Goal: Task Accomplishment & Management: Use online tool/utility

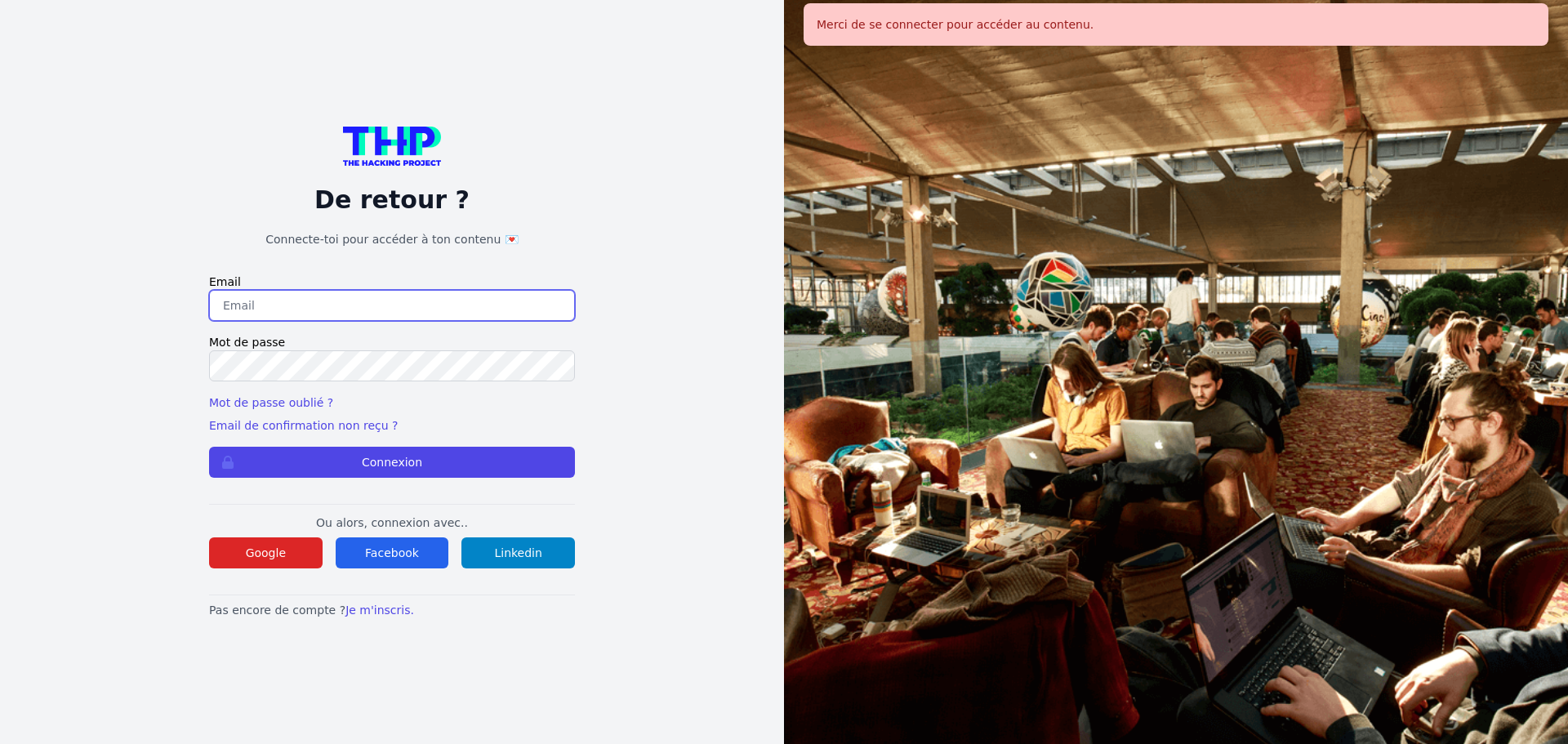
click at [377, 301] on input "email" at bounding box center [391, 306] width 366 height 31
type input "[EMAIL_ADDRESS][DOMAIN_NAME]"
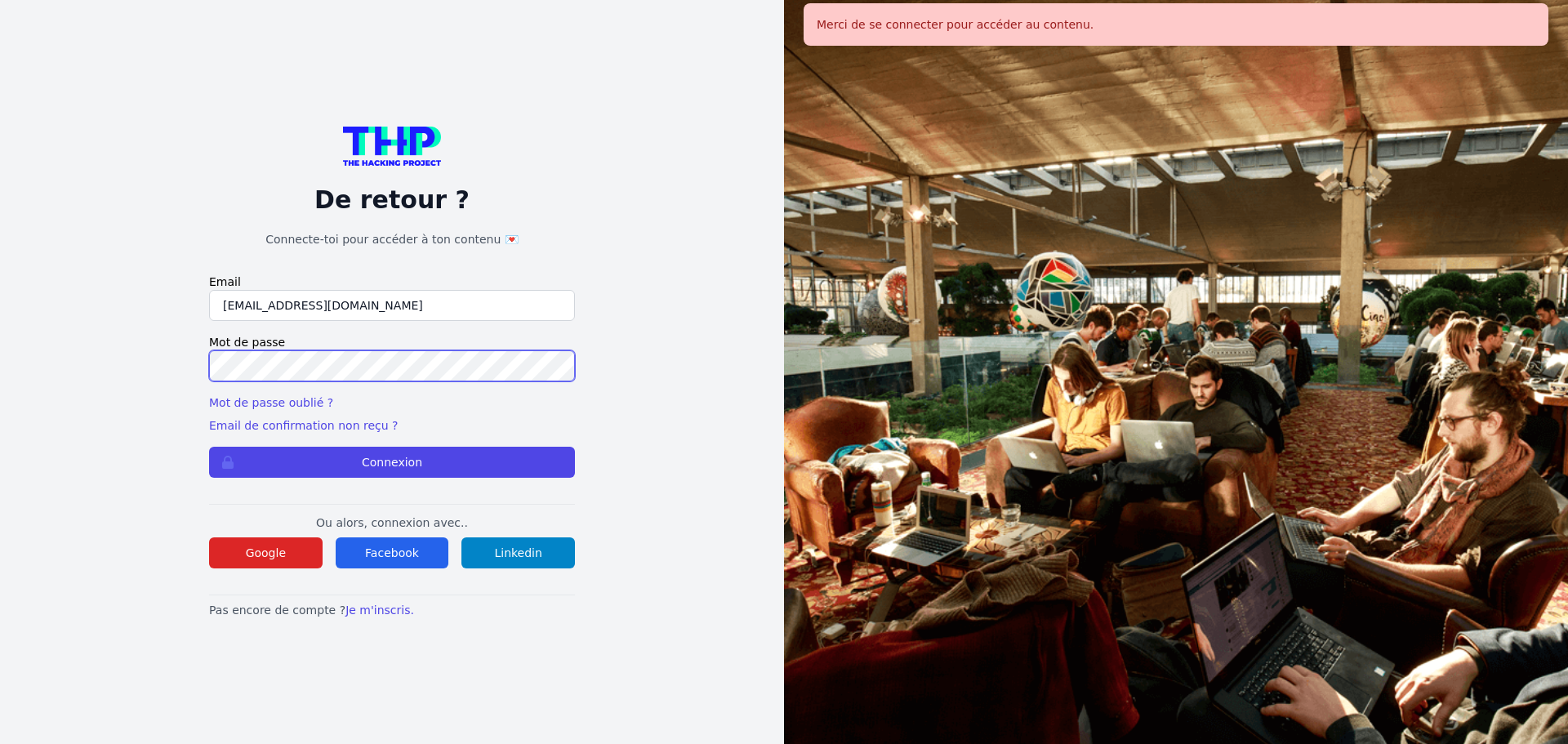
click at [209, 447] on button "Connexion" at bounding box center [391, 463] width 366 height 31
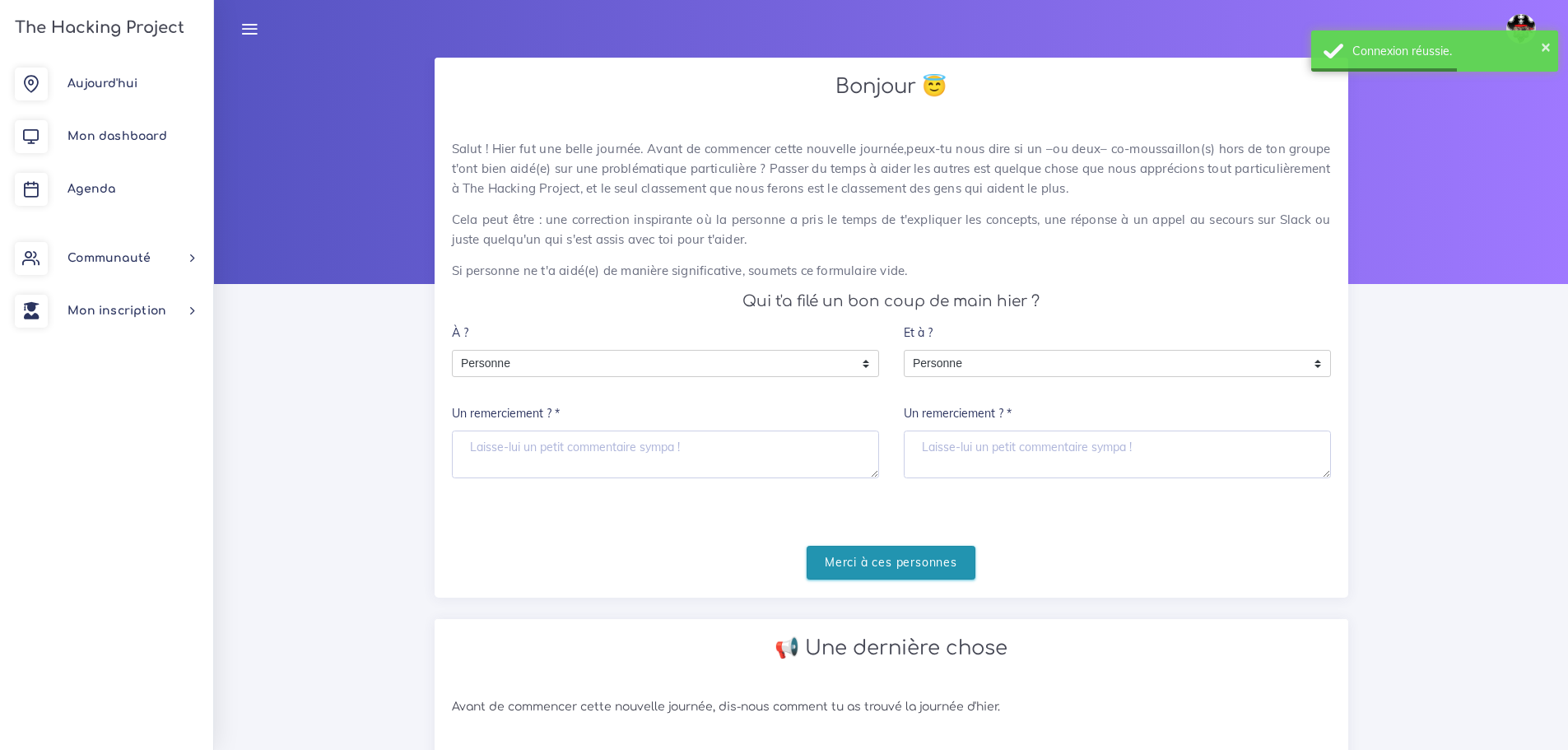
click at [882, 558] on input "Merci à ces personnes" at bounding box center [891, 563] width 169 height 34
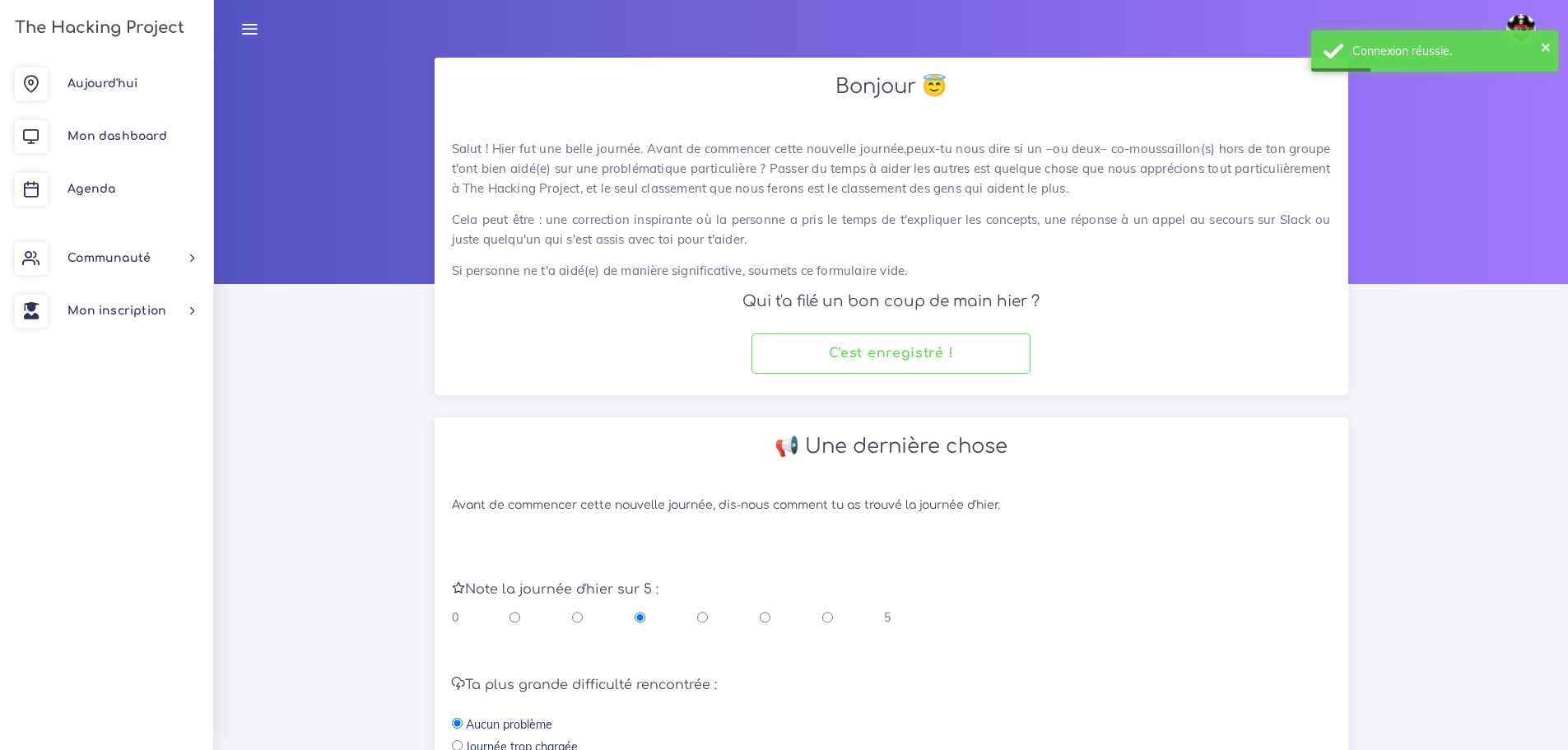
click at [764, 617] on input "radio" at bounding box center [765, 617] width 11 height 17
radio input "true"
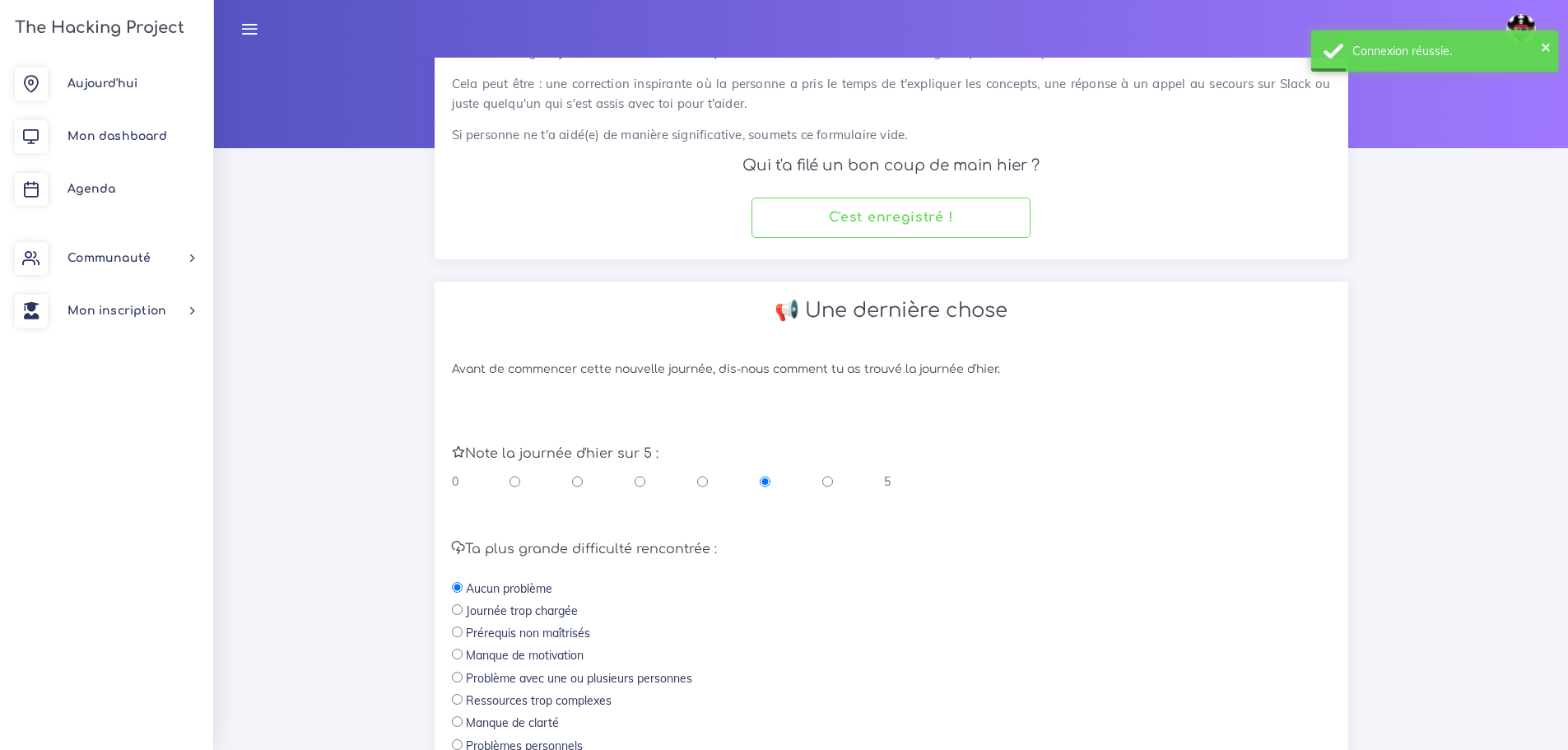
scroll to position [349, 0]
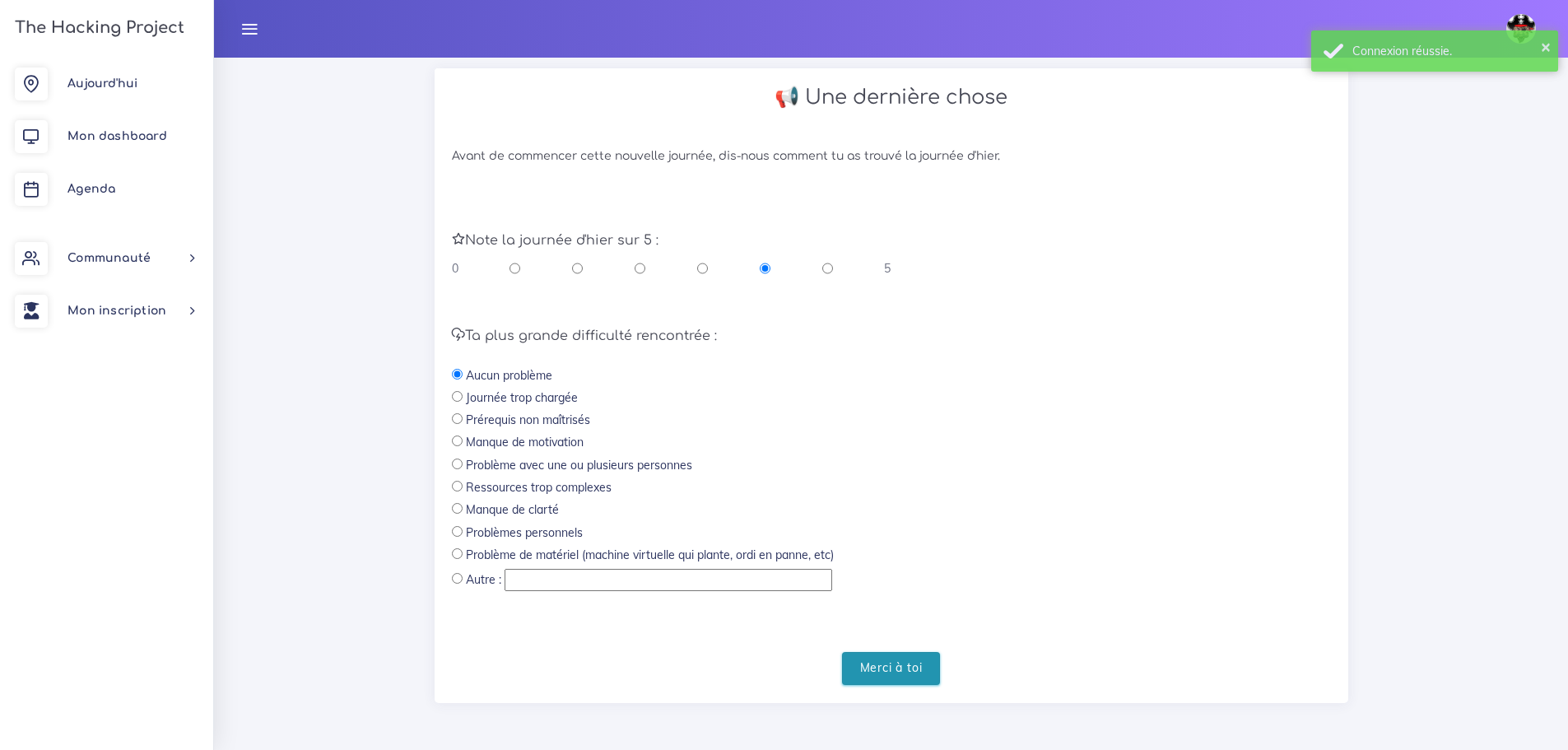
click at [883, 676] on input "Merci à toi" at bounding box center [891, 669] width 99 height 34
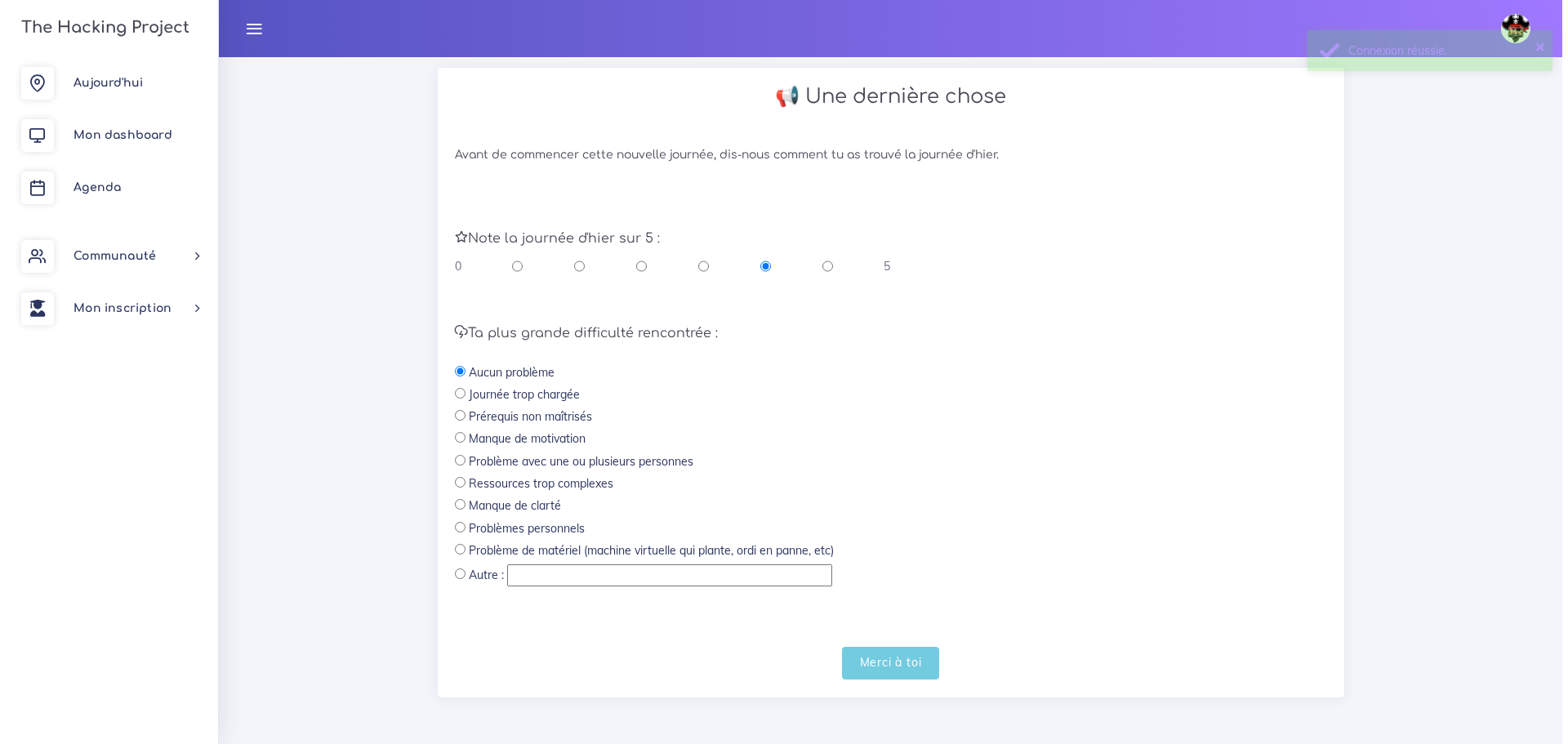
scroll to position [0, 0]
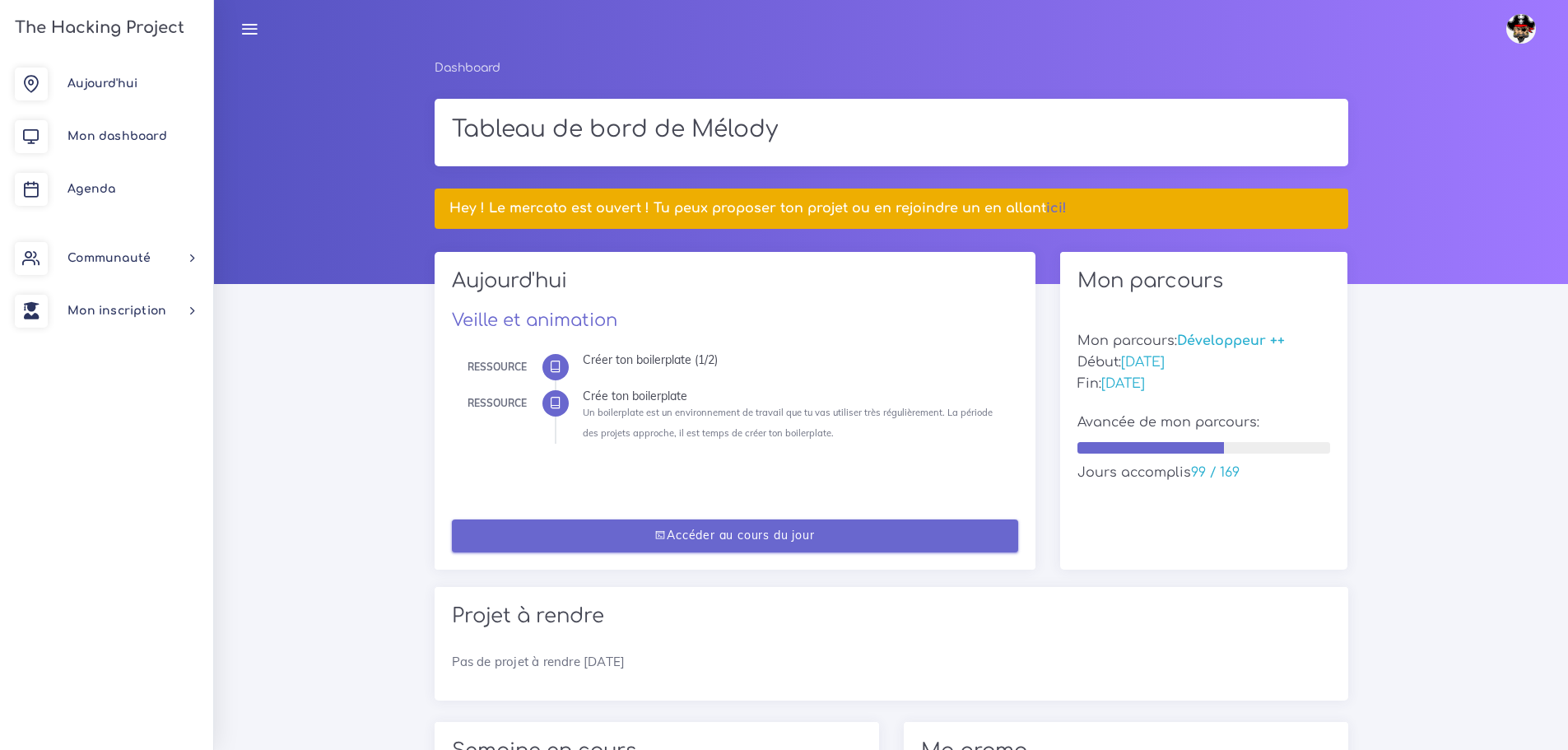
click at [757, 528] on link "Accéder au cours du jour" at bounding box center [736, 536] width 567 height 34
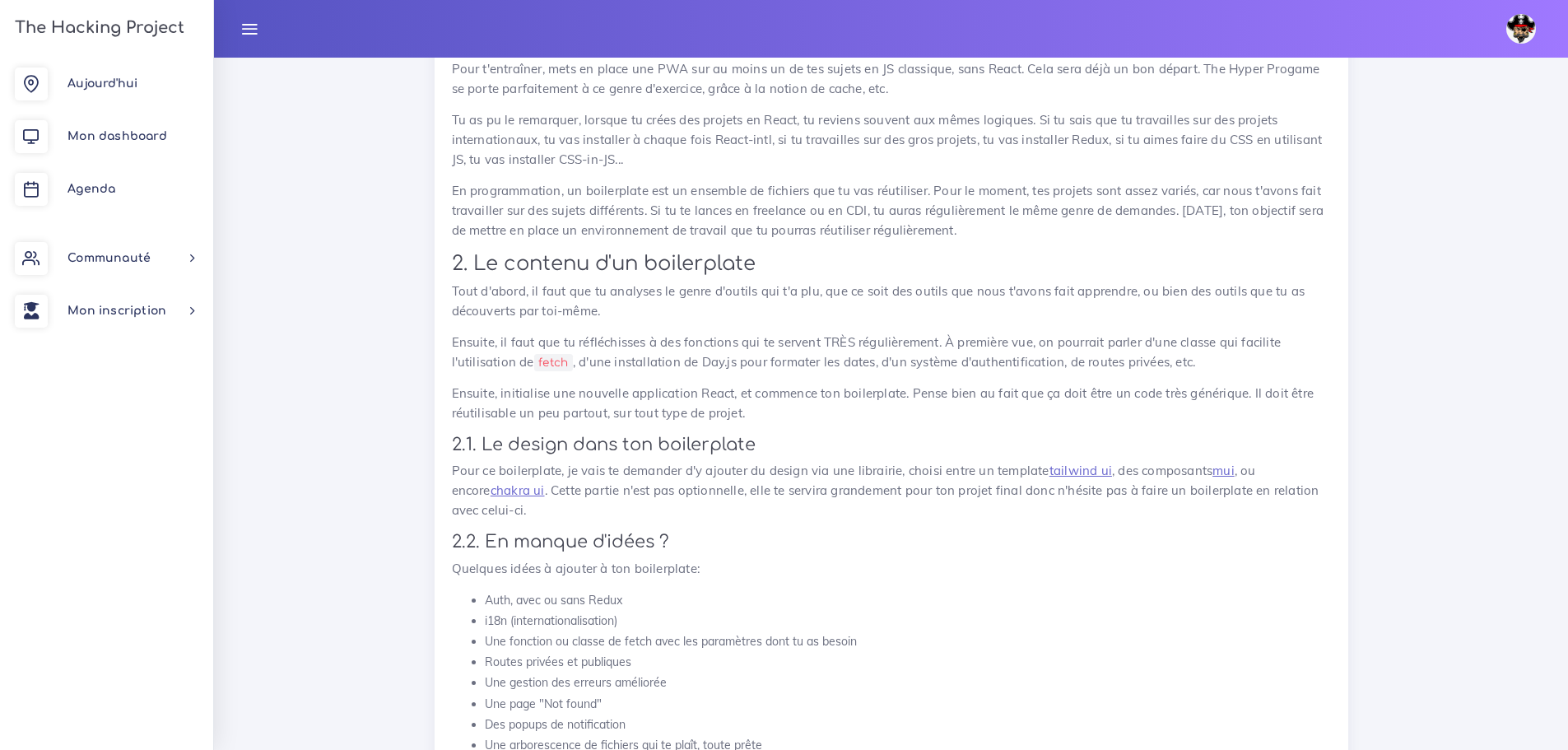
scroll to position [1153, 0]
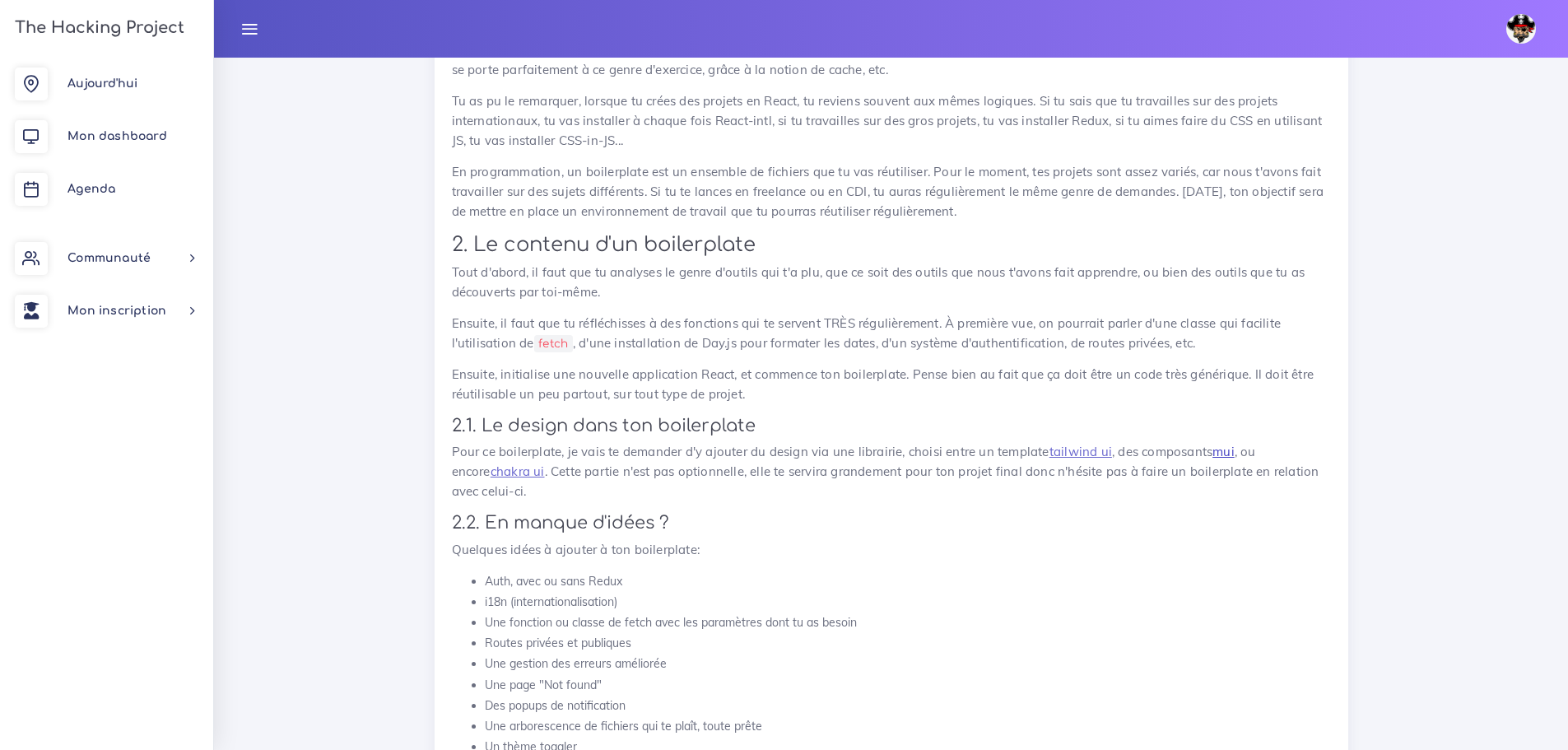
drag, startPoint x: 1233, startPoint y: 453, endPoint x: 1204, endPoint y: 460, distance: 29.8
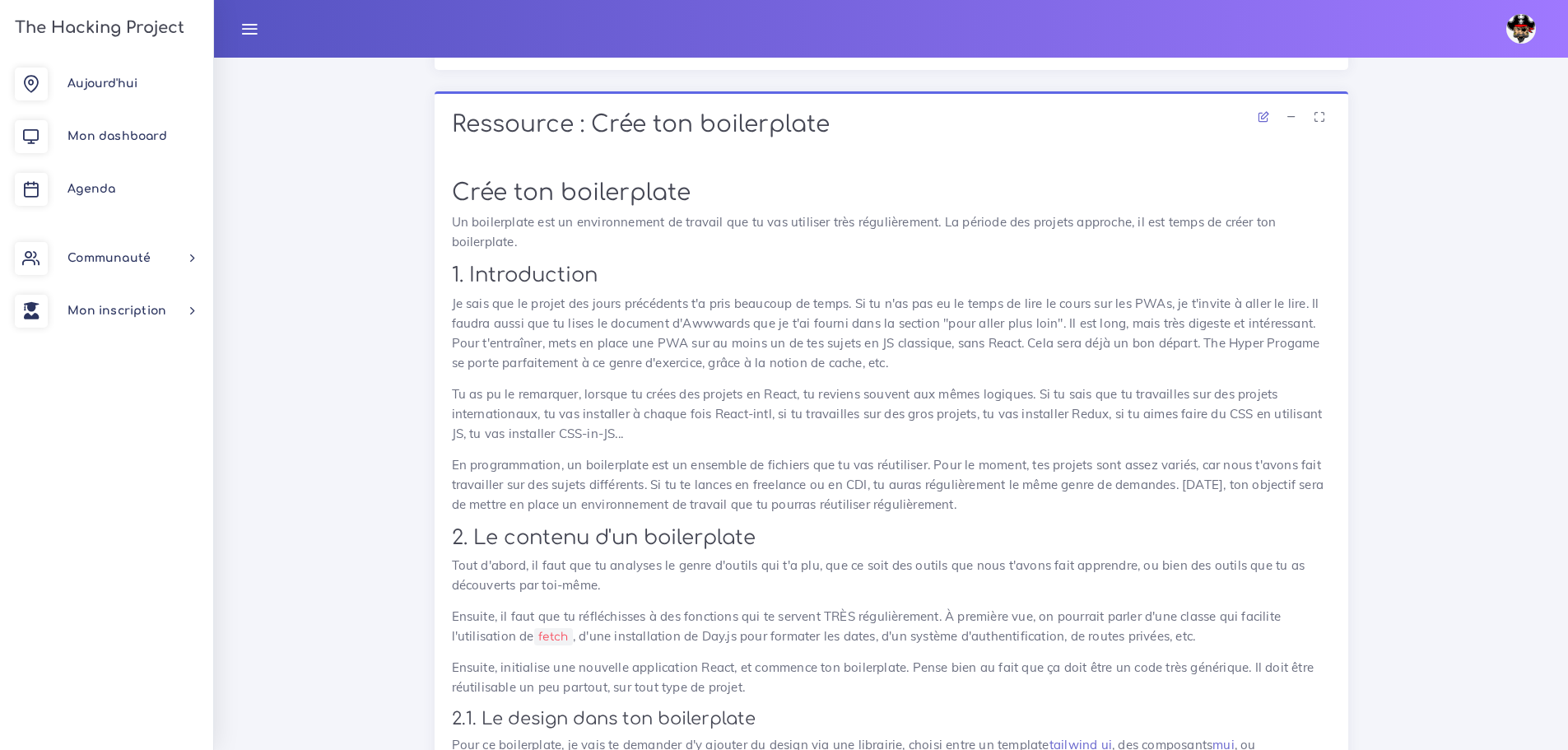
scroll to position [831, 0]
